Goal: Transaction & Acquisition: Purchase product/service

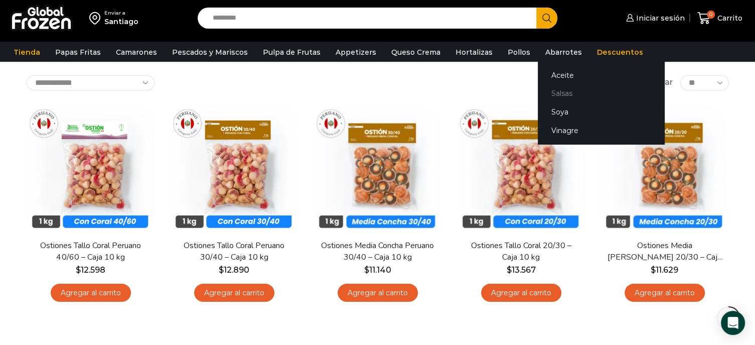
click at [546, 91] on link "Salsas" at bounding box center [601, 93] width 126 height 19
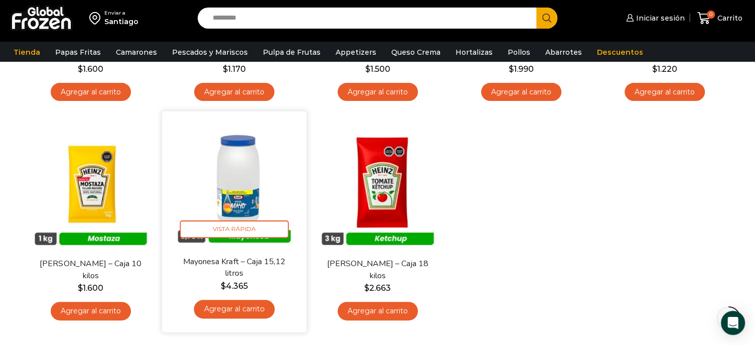
click at [246, 160] on img at bounding box center [234, 183] width 129 height 129
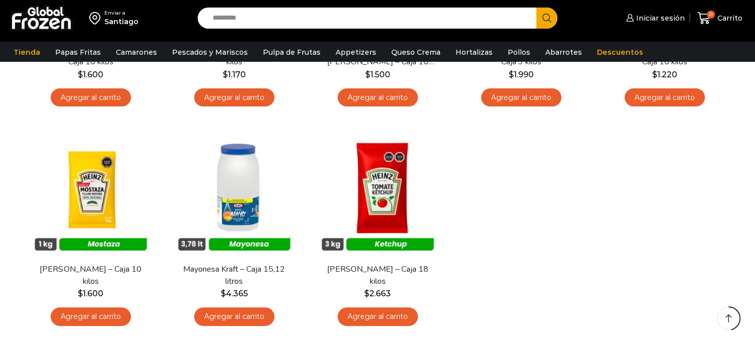
scroll to position [251, 0]
